Goal: Information Seeking & Learning: Compare options

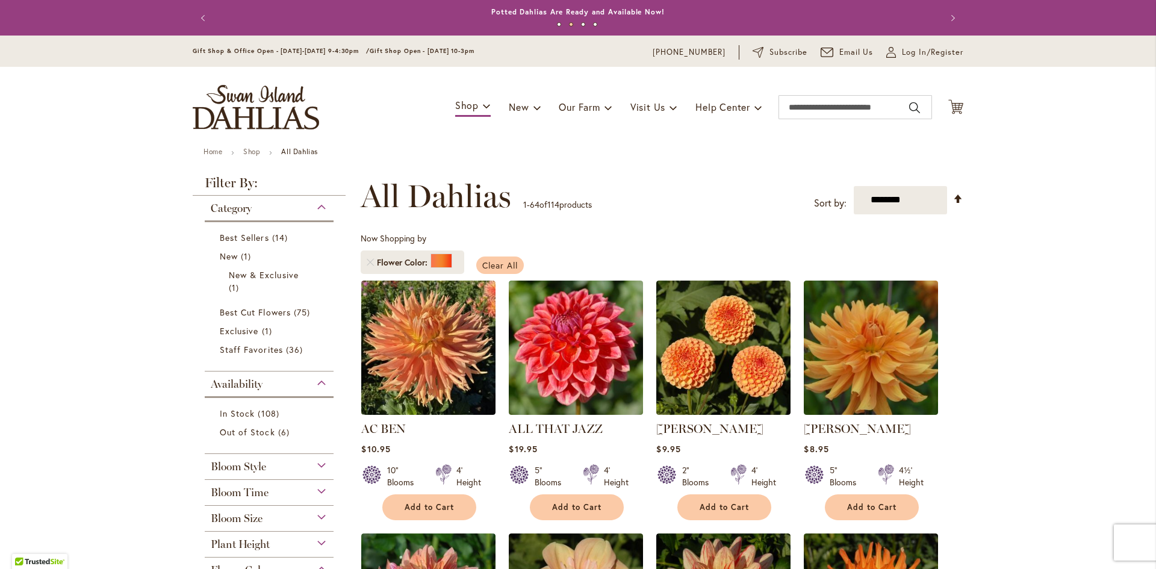
click at [490, 263] on span "Clear All" at bounding box center [500, 265] width 36 height 11
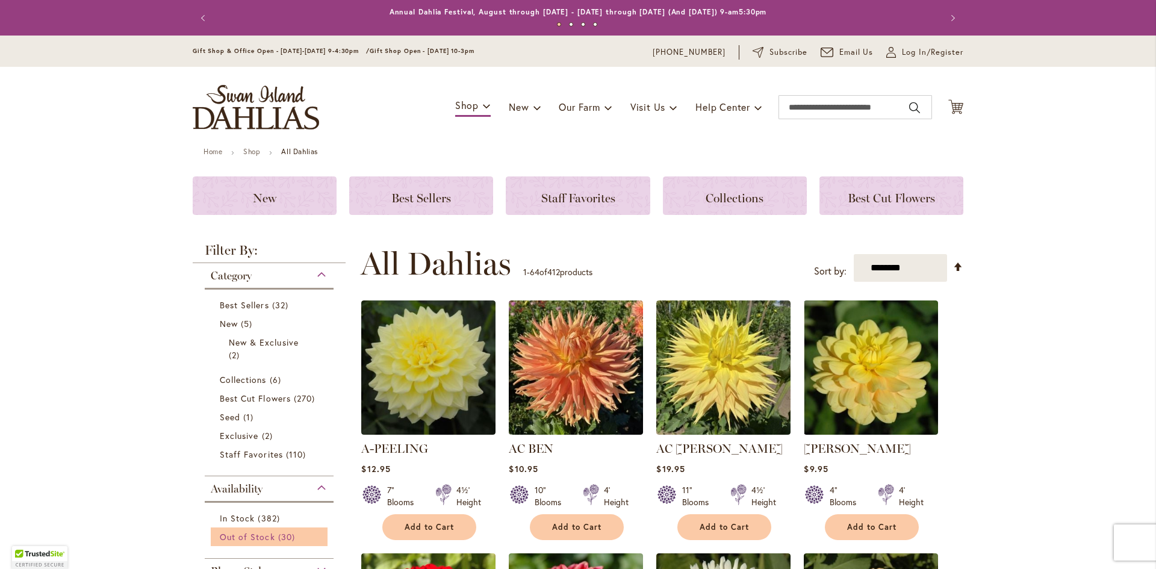
scroll to position [255, 0]
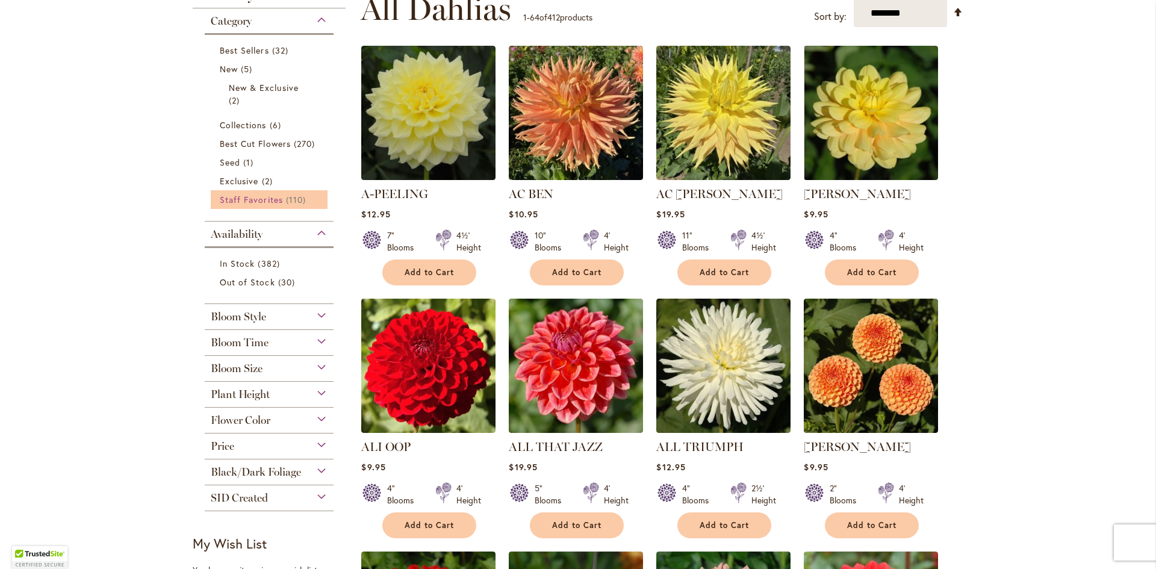
click at [258, 199] on span "Staff Favorites" at bounding box center [251, 199] width 63 height 11
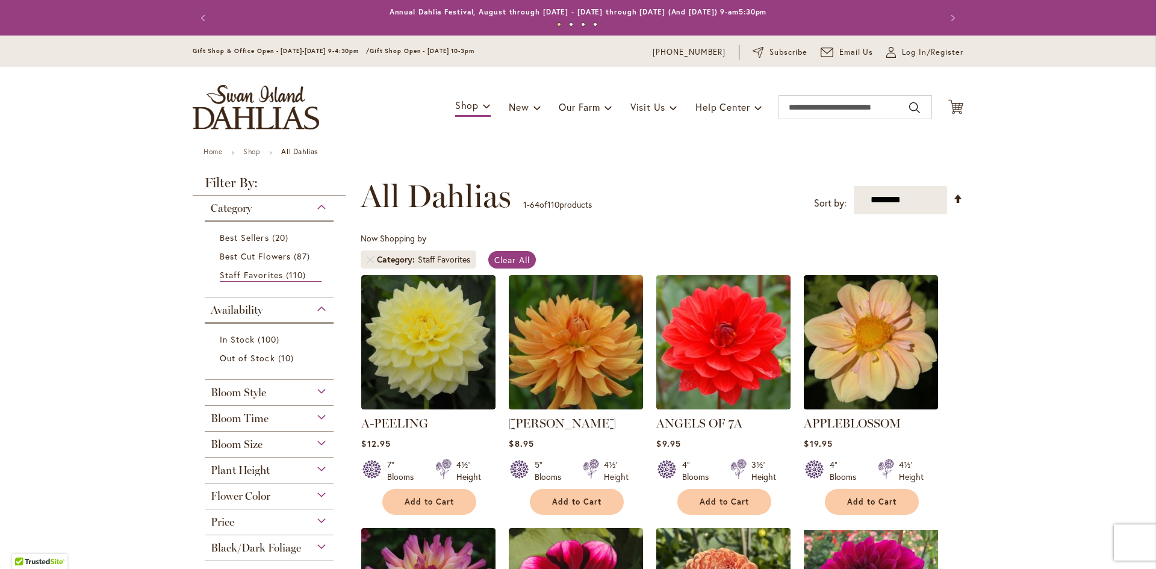
scroll to position [120, 0]
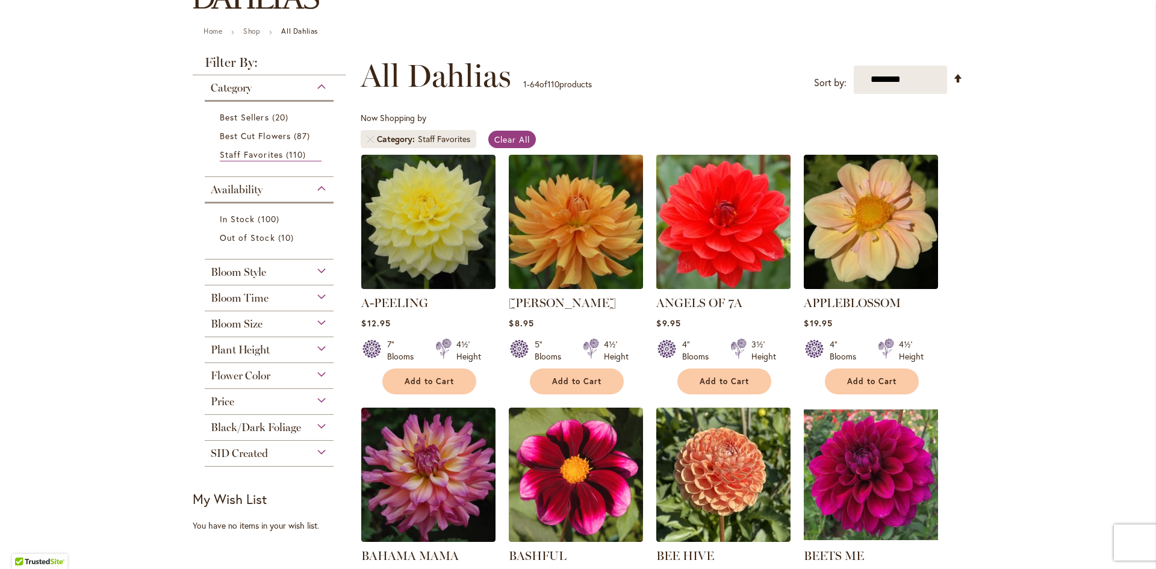
click at [734, 255] on img at bounding box center [723, 221] width 141 height 141
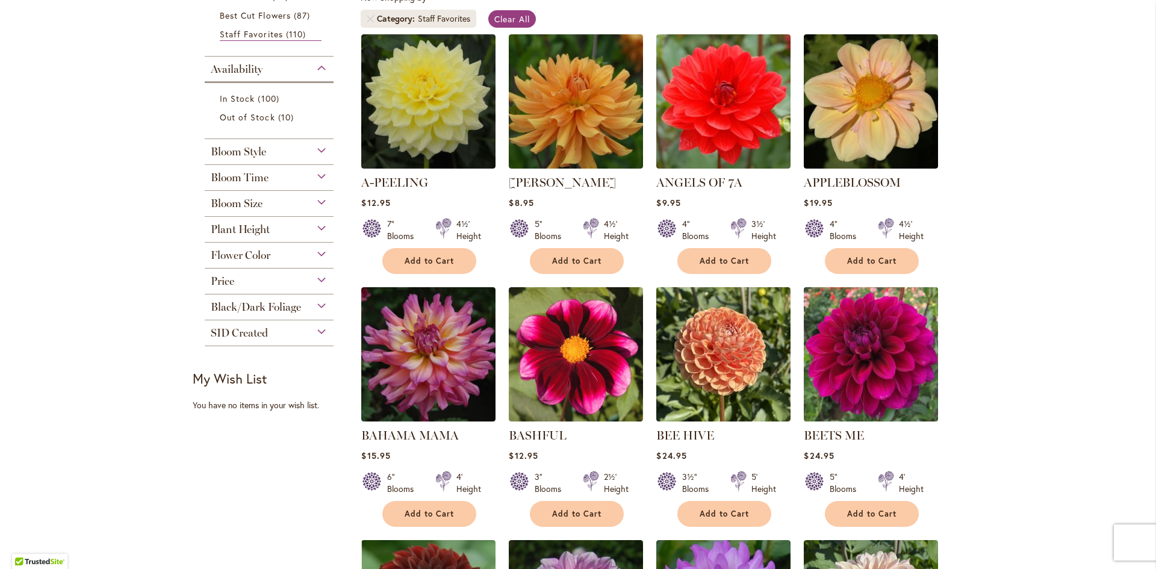
click at [883, 382] on img at bounding box center [871, 354] width 141 height 141
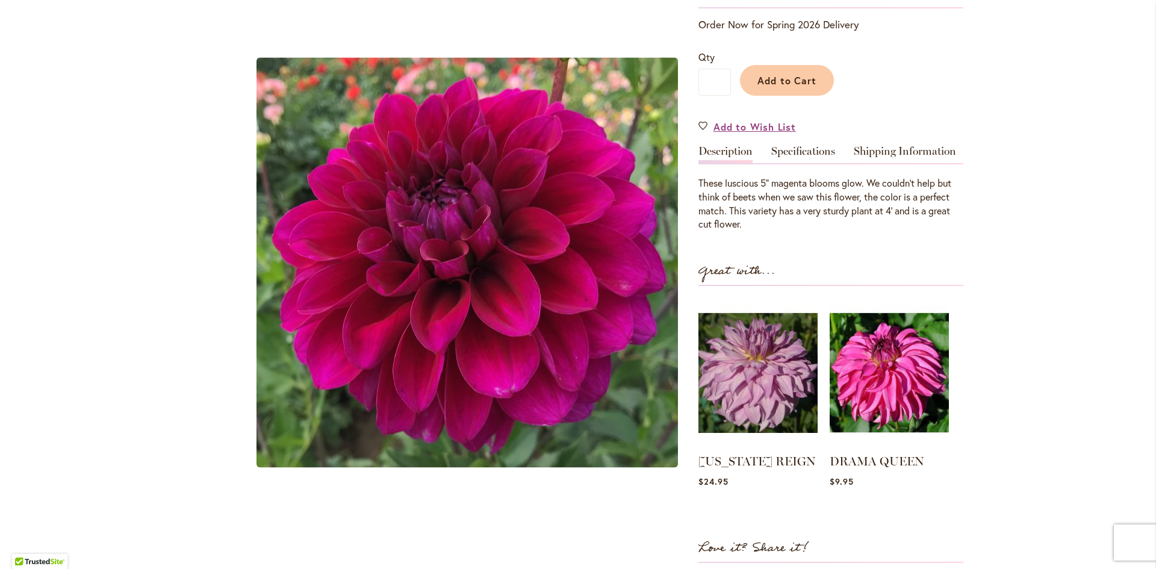
scroll to position [241, 0]
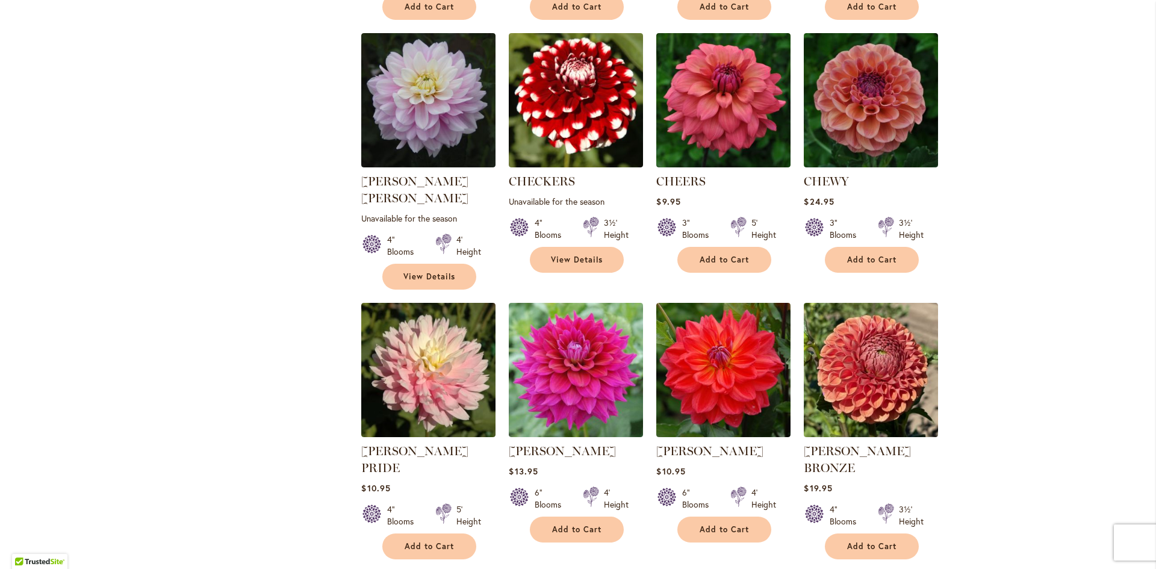
scroll to position [1265, 0]
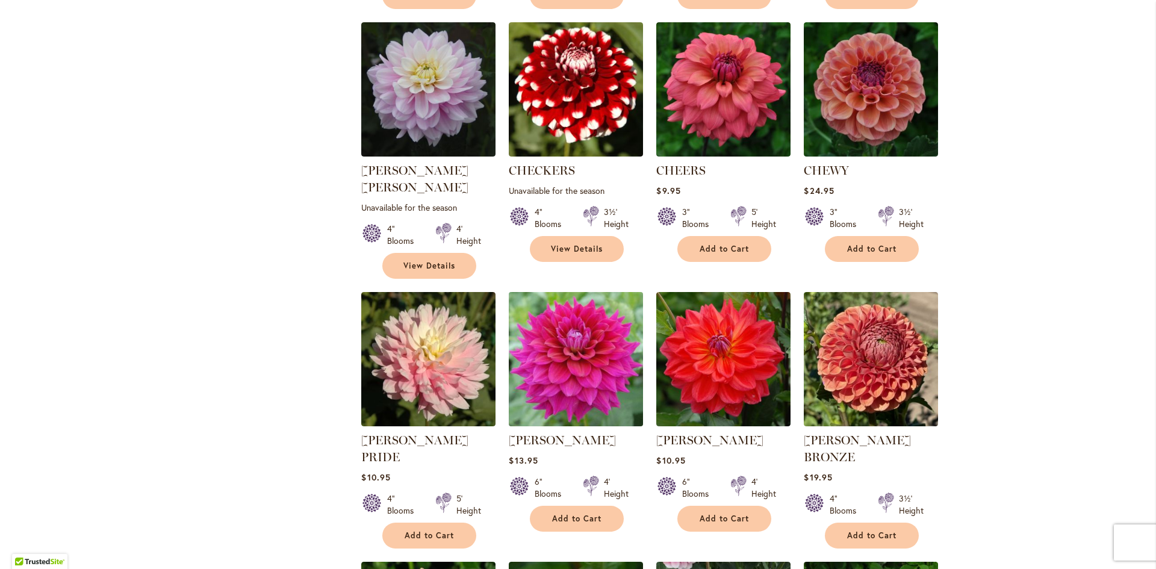
click at [596, 352] on img at bounding box center [576, 358] width 141 height 141
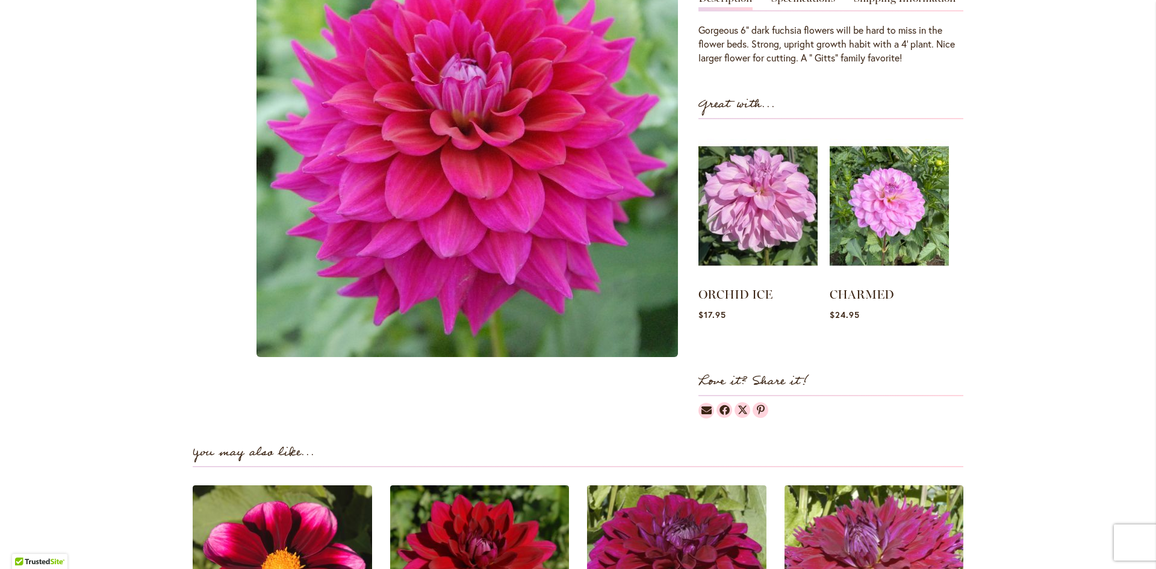
scroll to position [241, 0]
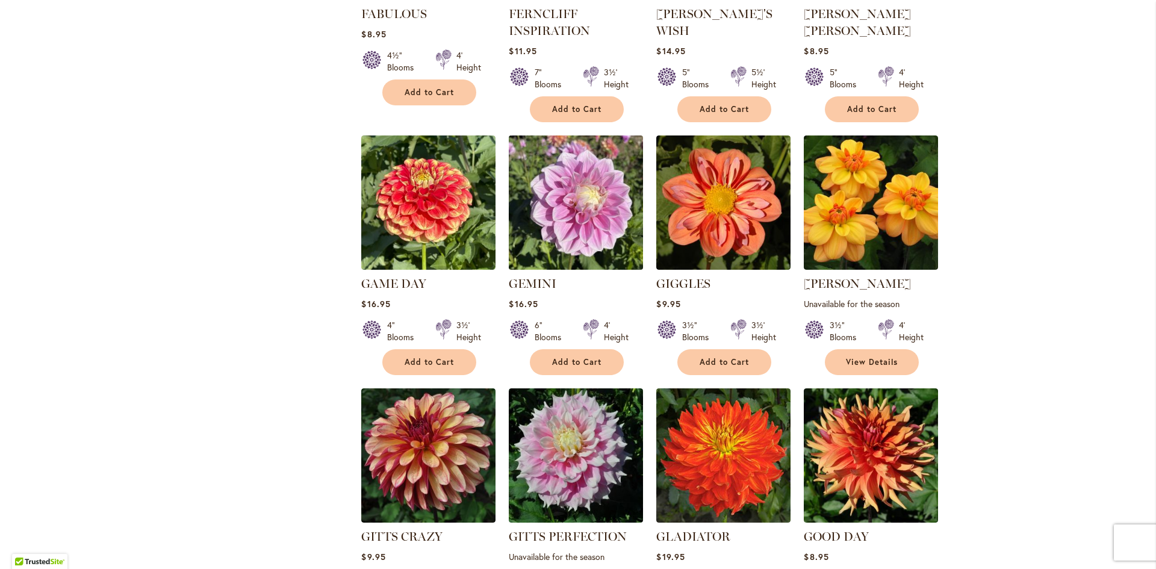
scroll to position [2770, 0]
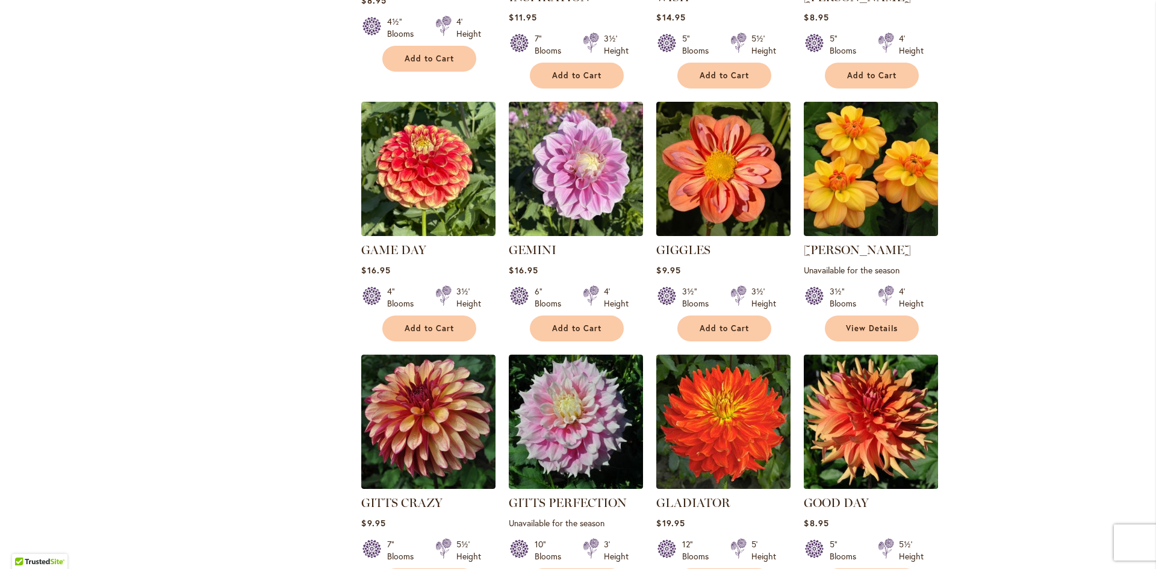
click at [847, 391] on img at bounding box center [871, 421] width 141 height 141
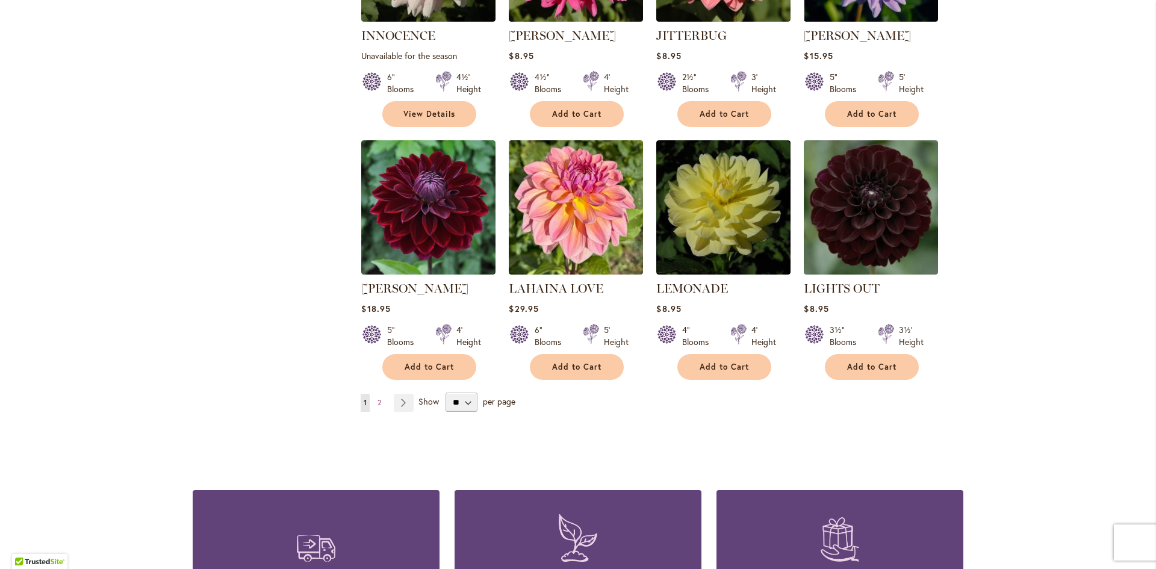
scroll to position [4035, 0]
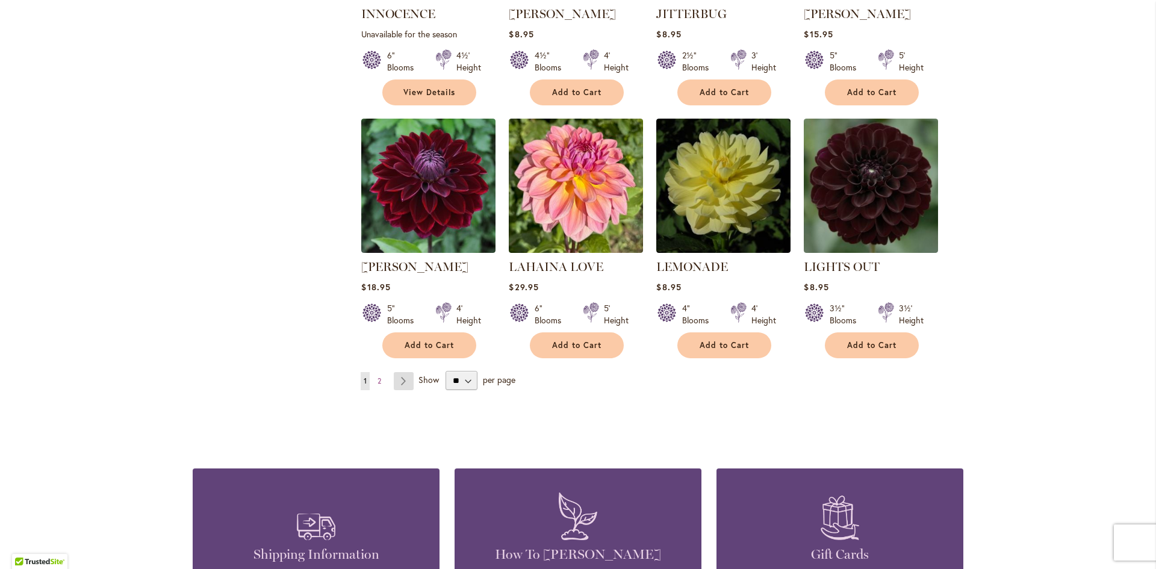
click at [398, 372] on link "Page Next" at bounding box center [404, 381] width 20 height 18
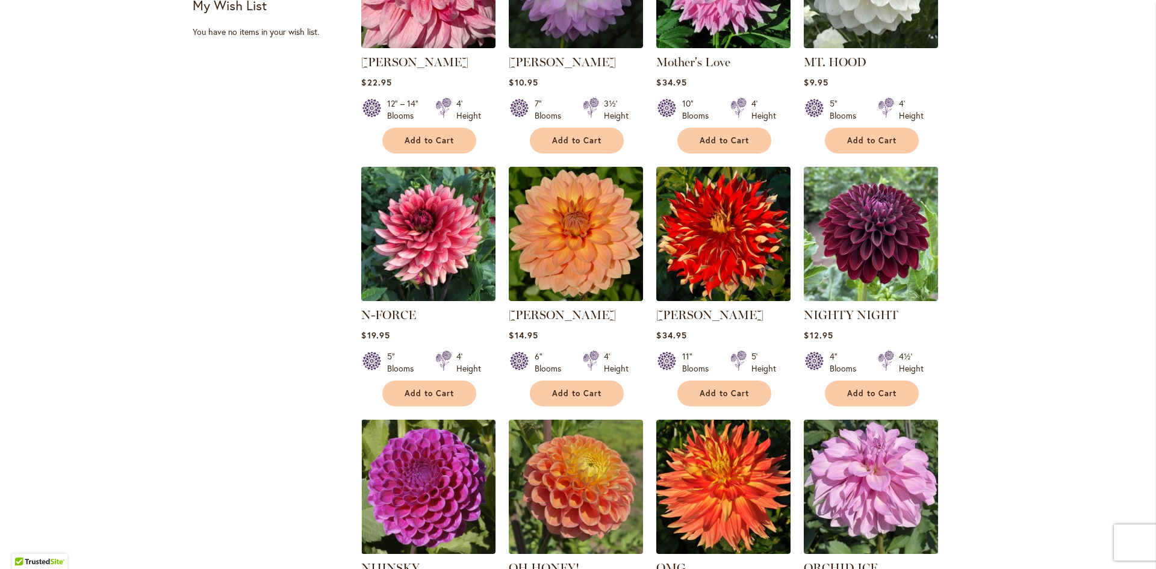
scroll to position [723, 0]
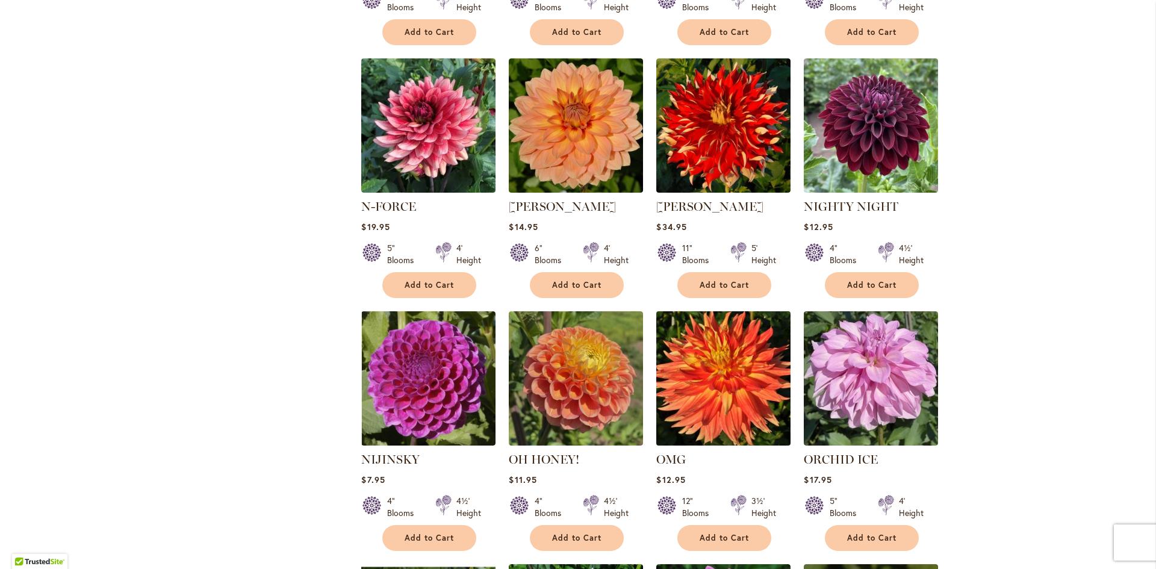
click at [732, 406] on img at bounding box center [723, 378] width 141 height 141
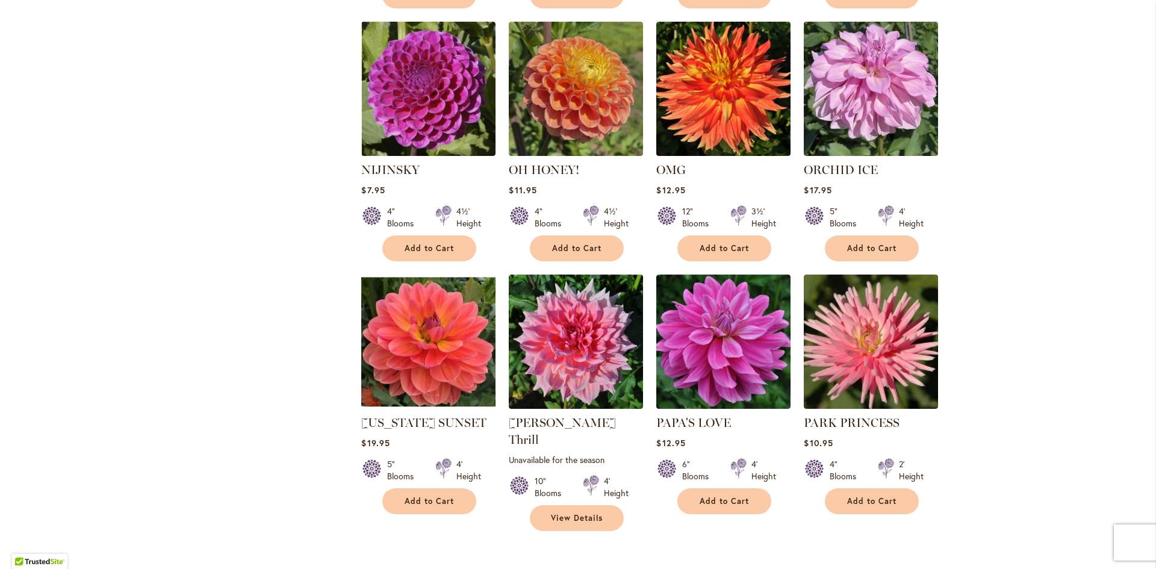
scroll to position [1024, 0]
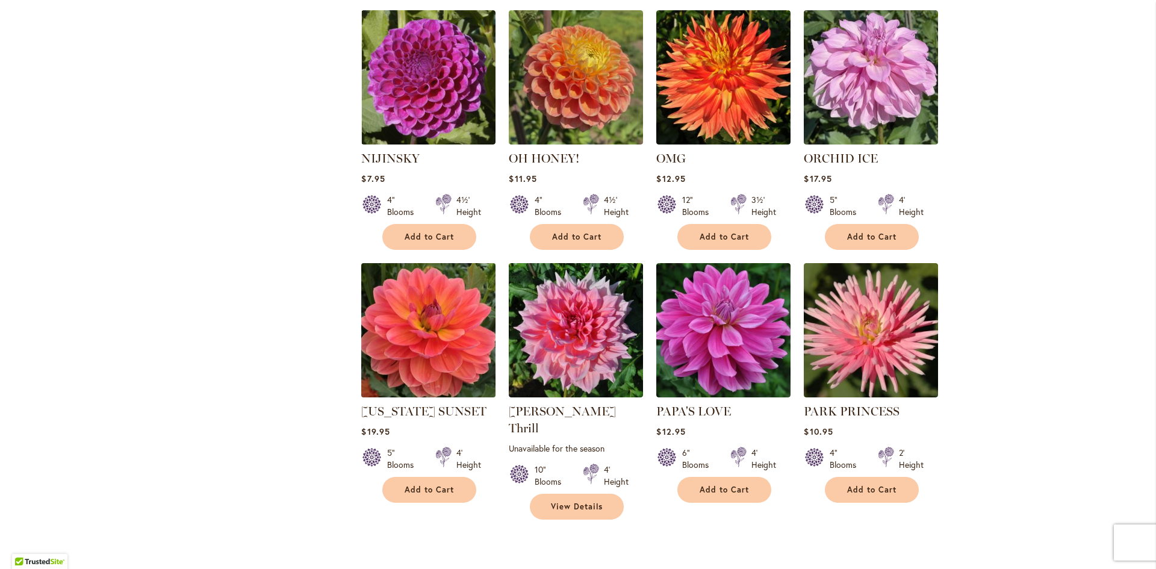
click at [423, 365] on img at bounding box center [428, 330] width 141 height 141
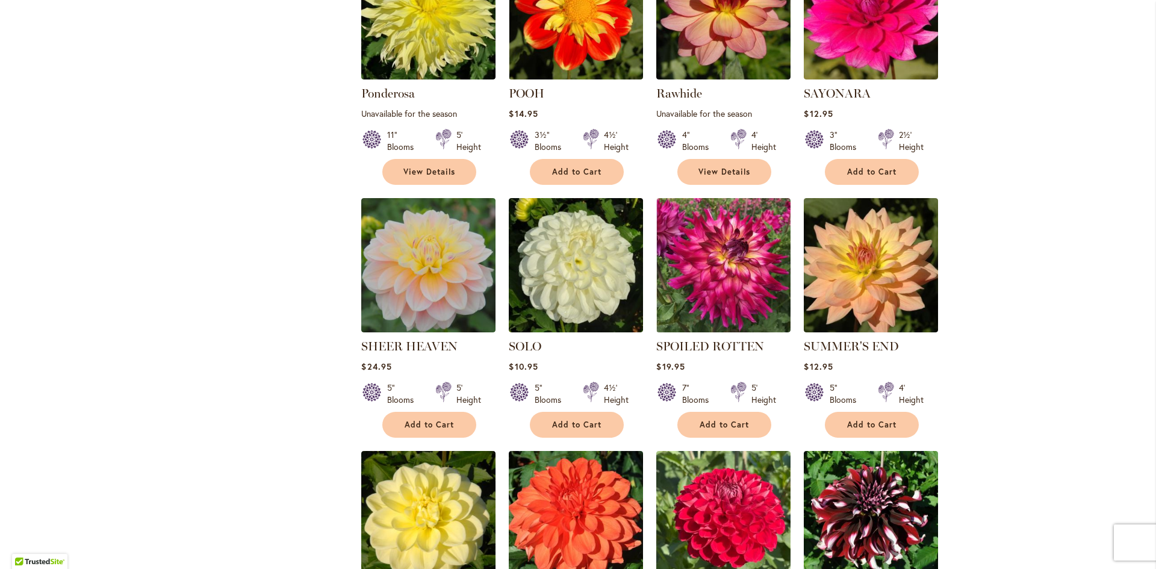
scroll to position [1987, 0]
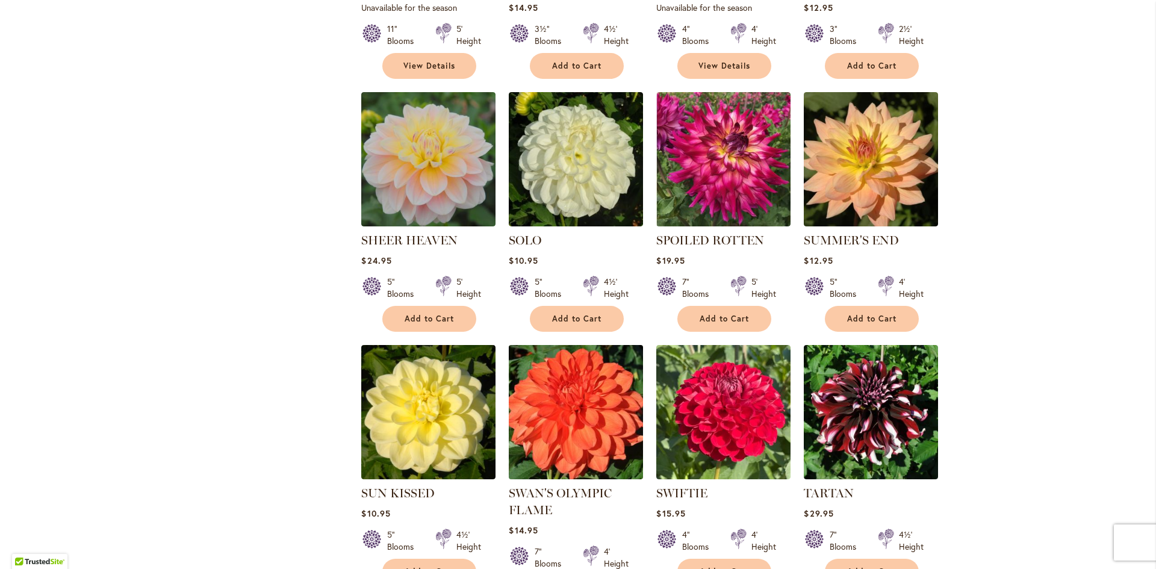
click at [574, 413] on img at bounding box center [576, 411] width 141 height 141
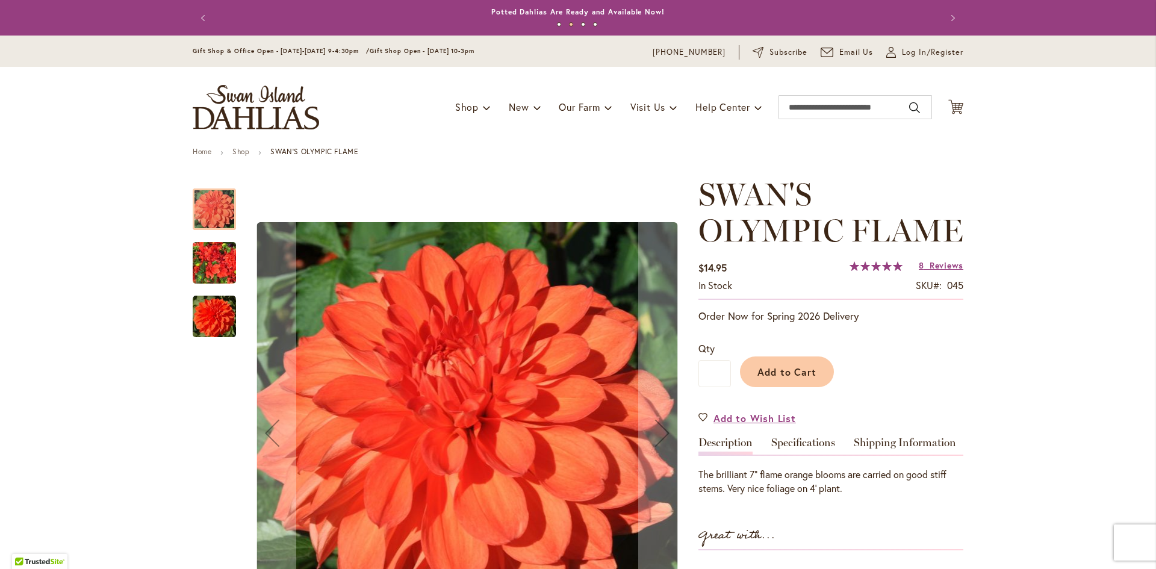
click at [214, 262] on img "Swan's Olympic Flame" at bounding box center [214, 263] width 43 height 58
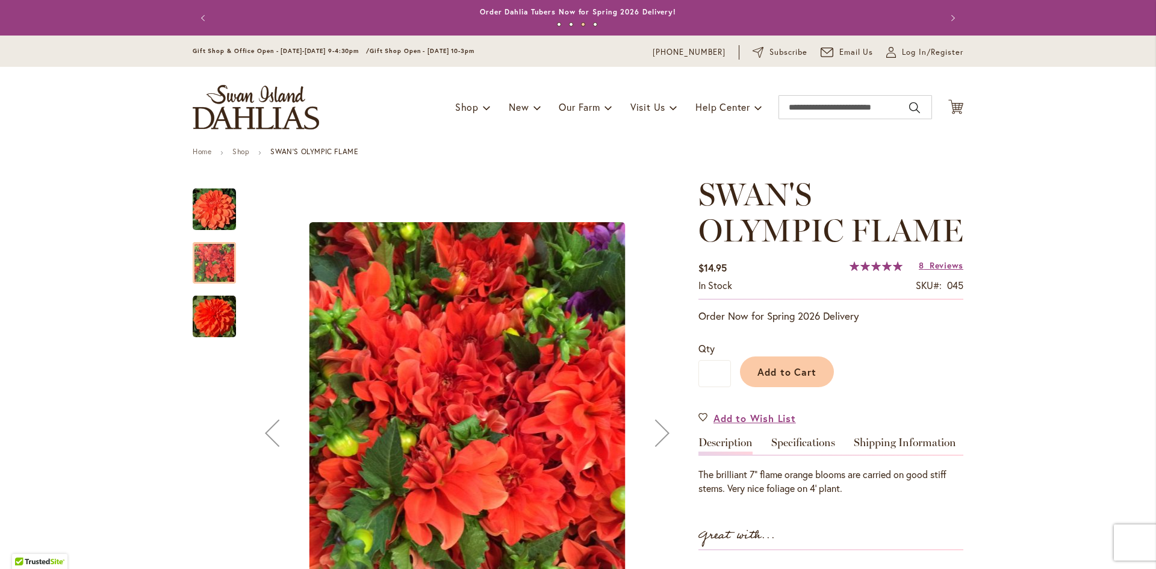
click at [213, 314] on img "Swan's Olympic Flame" at bounding box center [214, 316] width 43 height 43
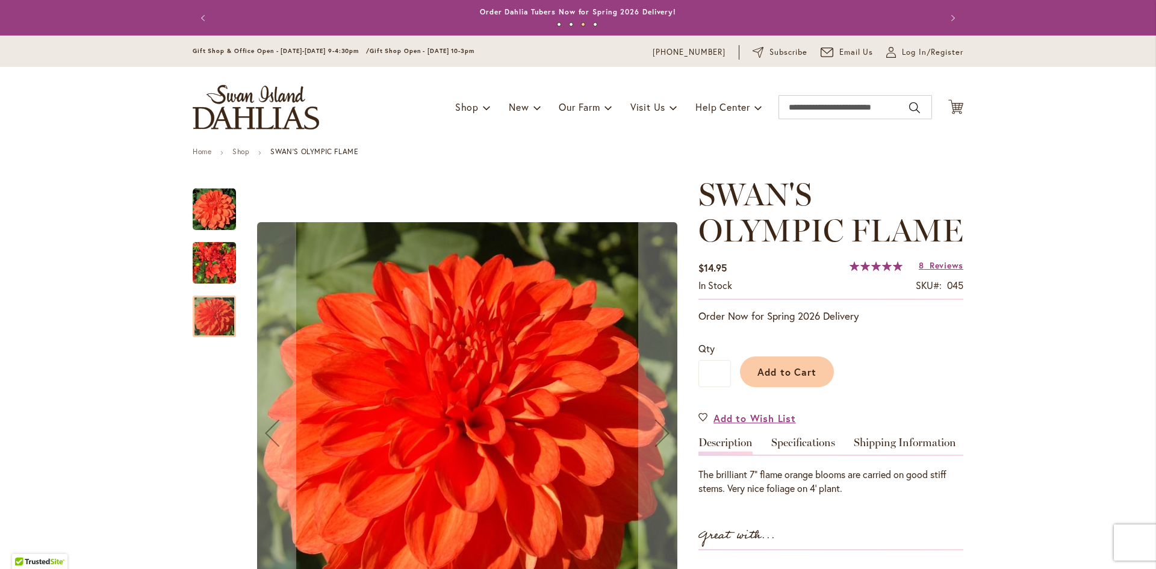
click at [210, 269] on img "Swan's Olympic Flame" at bounding box center [214, 263] width 43 height 58
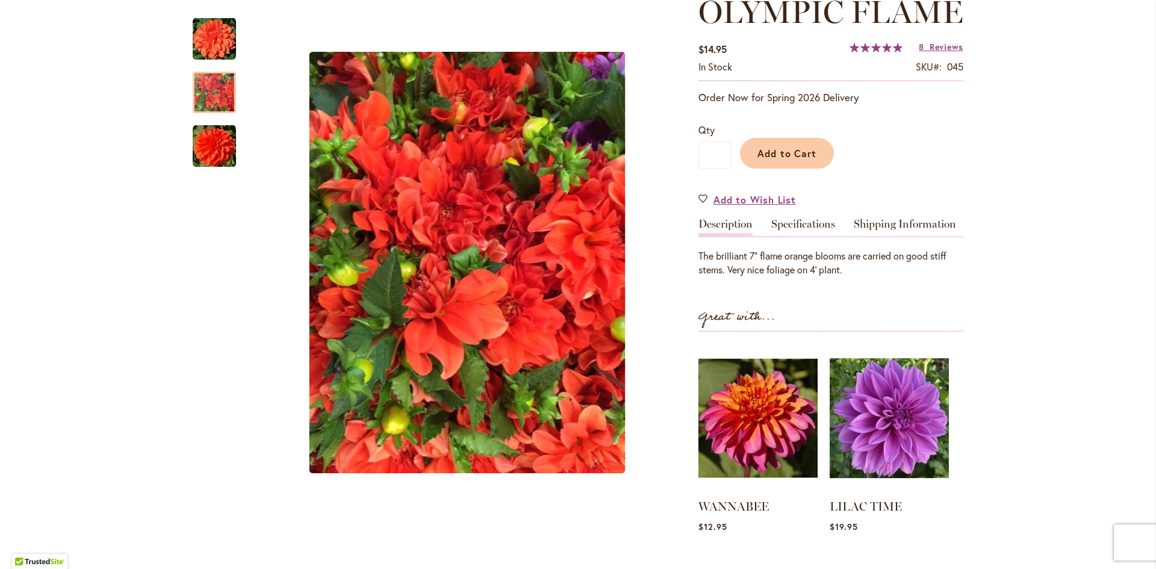
scroll to position [301, 0]
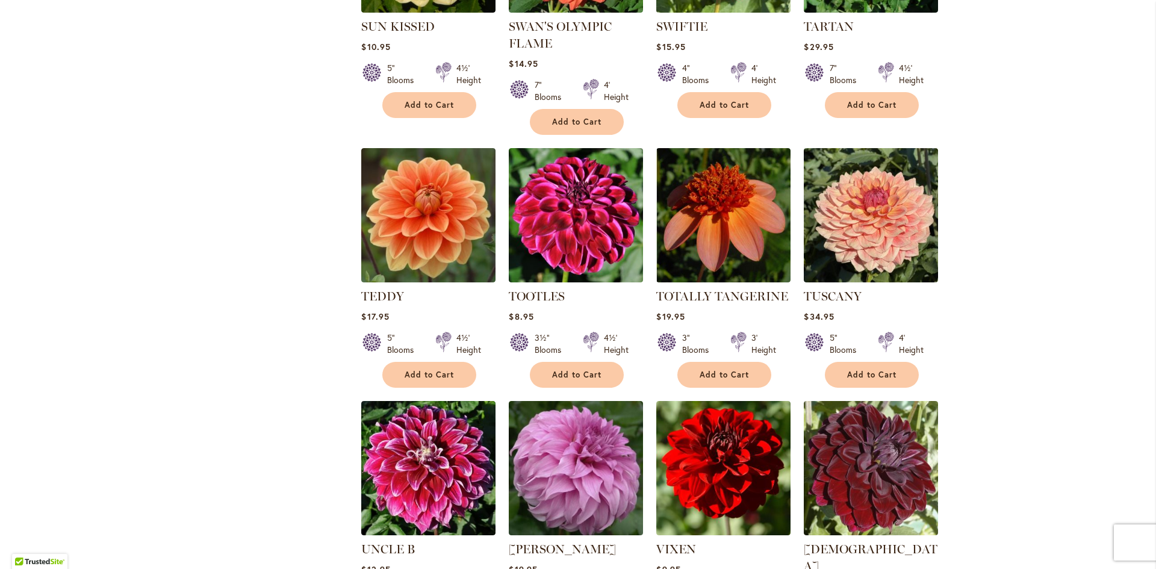
scroll to position [2108, 0]
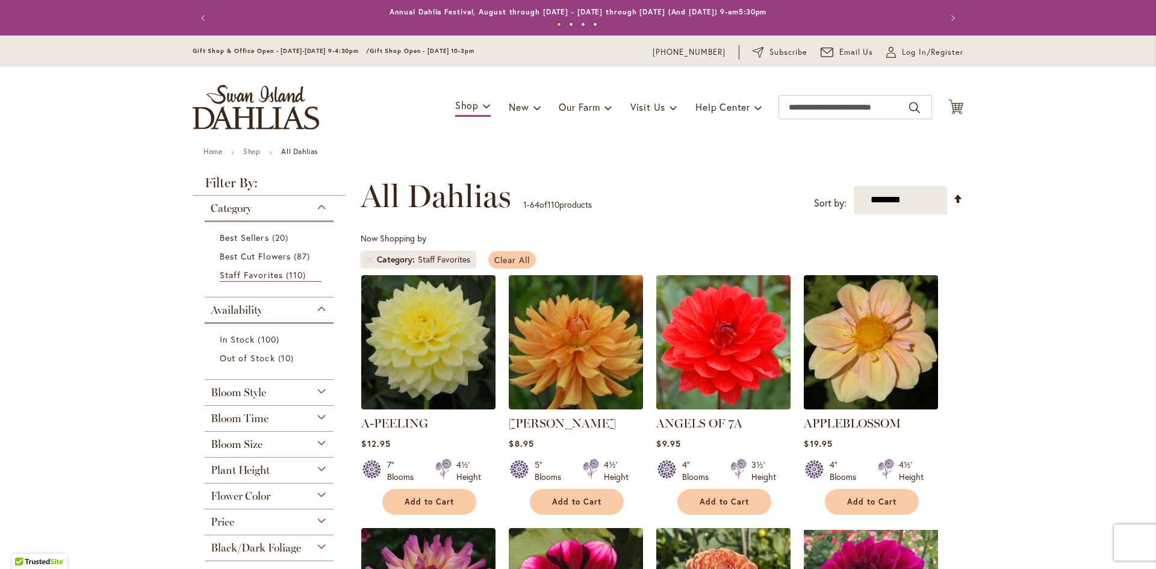
click at [506, 260] on span "Clear All" at bounding box center [512, 259] width 36 height 11
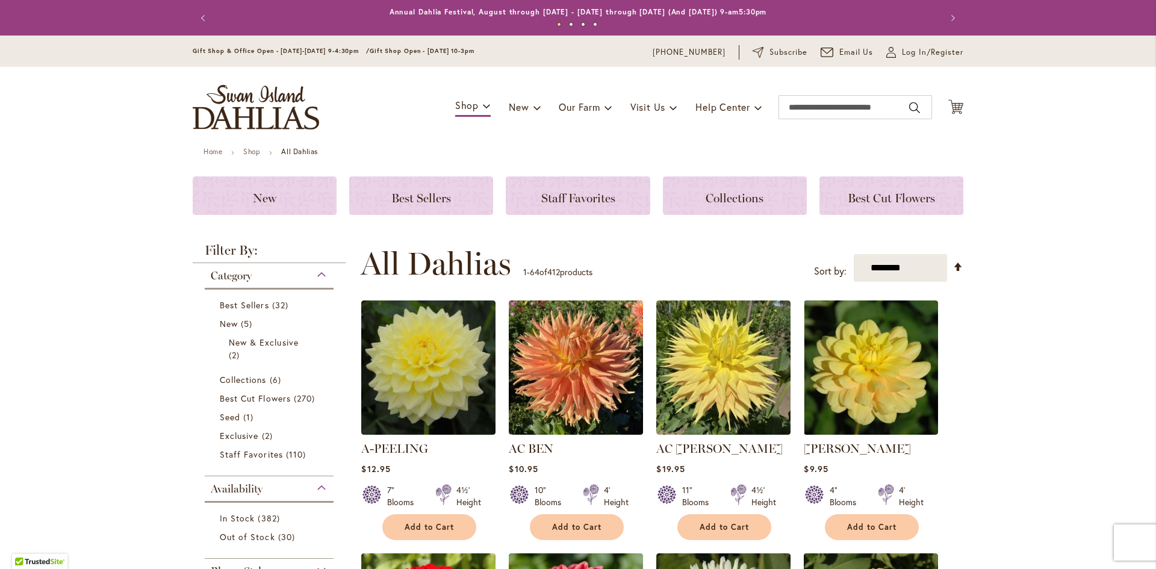
scroll to position [255, 0]
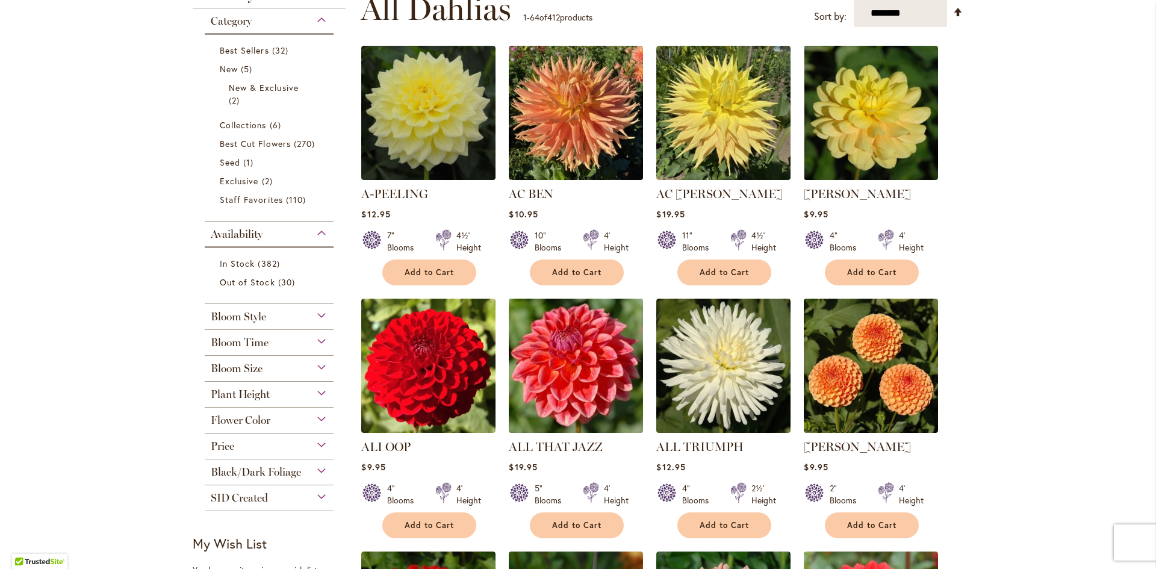
click at [605, 362] on img at bounding box center [576, 366] width 141 height 141
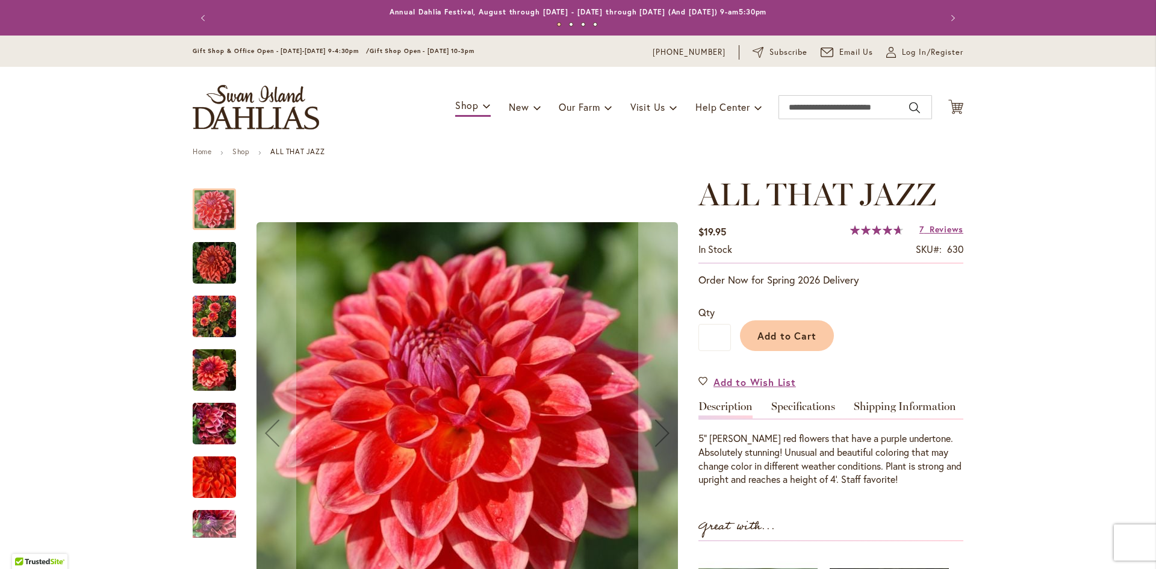
click at [222, 323] on img "ALL THAT JAZZ" at bounding box center [214, 317] width 43 height 58
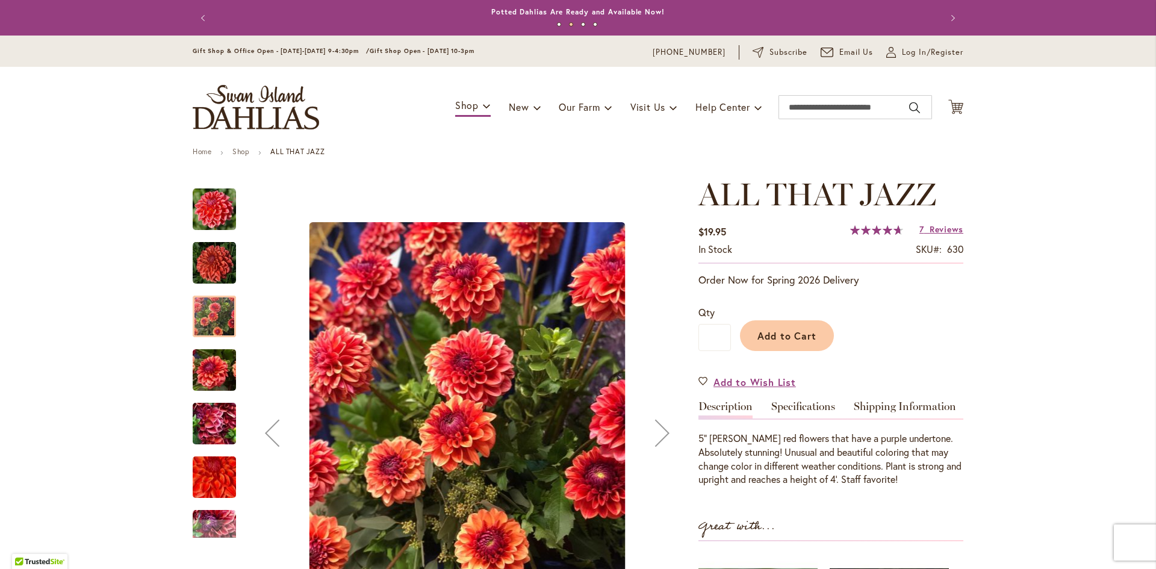
click at [212, 377] on img "ALL THAT JAZZ" at bounding box center [214, 370] width 43 height 58
